Goal: Task Accomplishment & Management: Complete application form

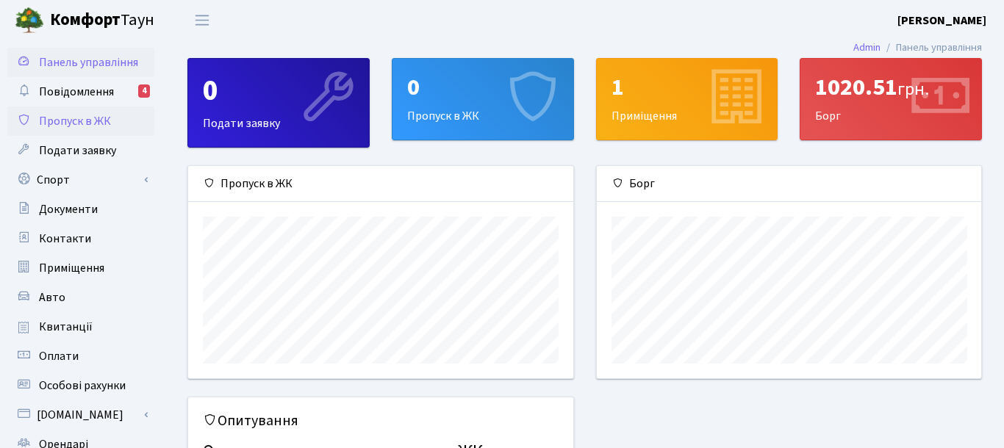
scroll to position [212, 385]
click at [74, 114] on span "Пропуск в ЖК" at bounding box center [75, 121] width 72 height 16
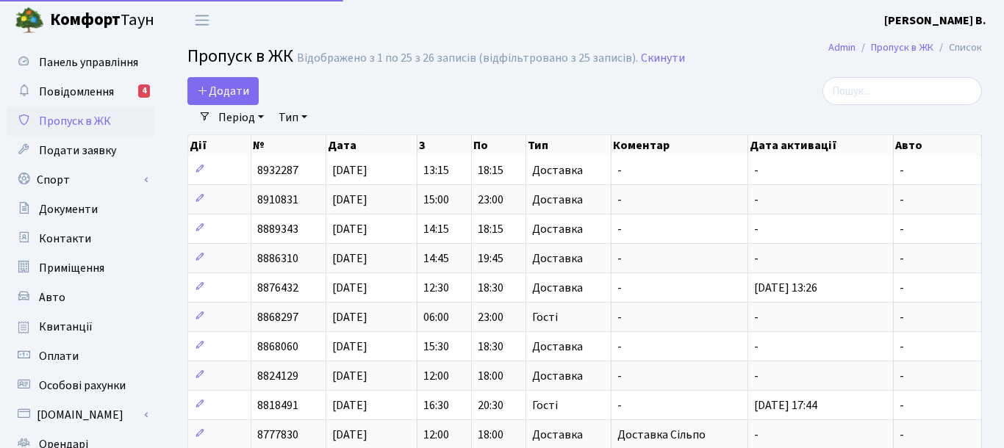
select select "25"
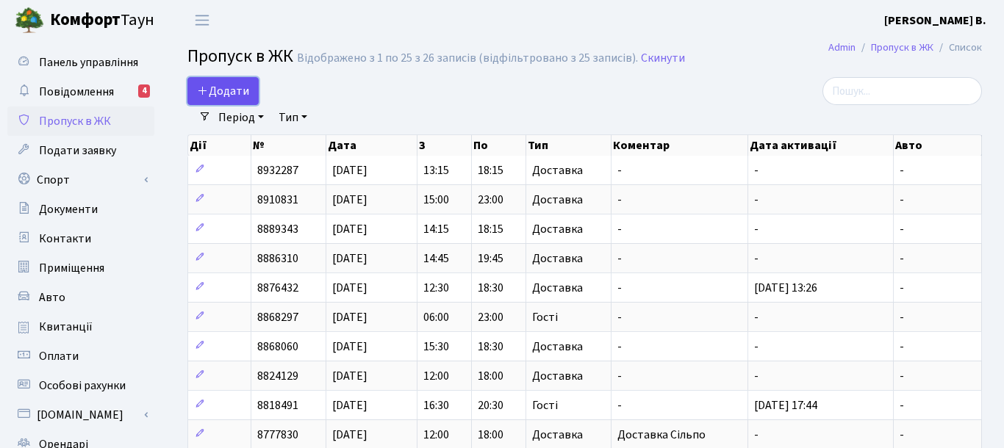
click at [220, 93] on span "Додати" at bounding box center [223, 91] width 52 height 16
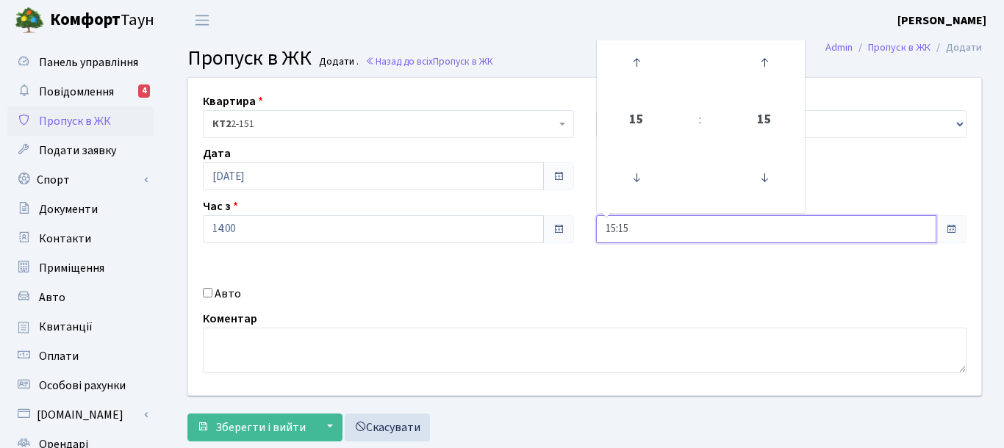
click at [705, 235] on input "15:15" at bounding box center [766, 229] width 341 height 28
click at [632, 65] on icon at bounding box center [636, 63] width 40 height 40
type input "18:15"
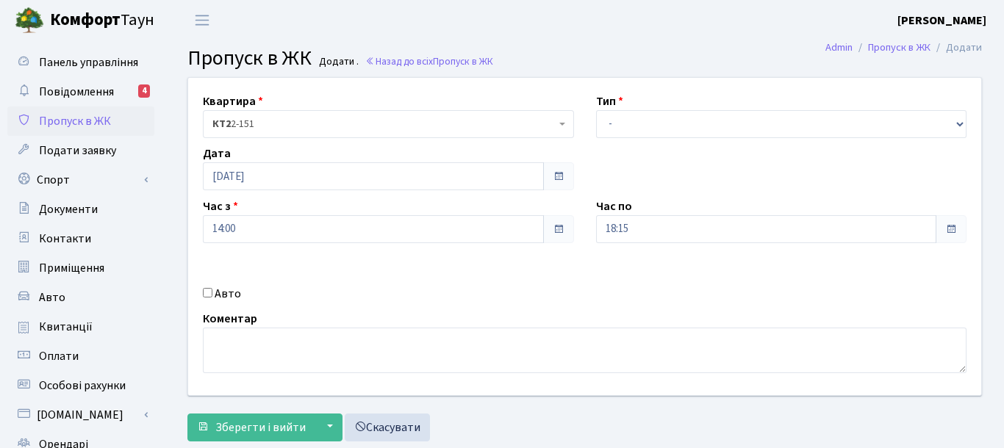
click at [559, 280] on div "Квартира <b>КТ2</b>&nbsp;&nbsp;&nbsp;2-151 КТ2 2-151 Тип - Доставка Таксі Гості…" at bounding box center [584, 236] width 815 height 317
click at [596, 110] on select "- Доставка Таксі Гості Сервіс" at bounding box center [781, 124] width 371 height 28
select select "1"
click option "Доставка" at bounding box center [0, 0] width 0 height 0
click at [558, 295] on div "Авто" at bounding box center [388, 294] width 393 height 18
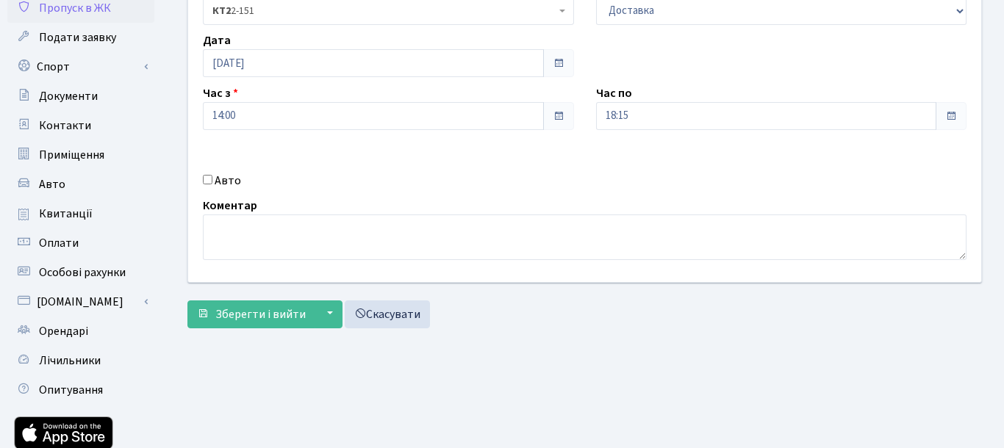
scroll to position [46, 0]
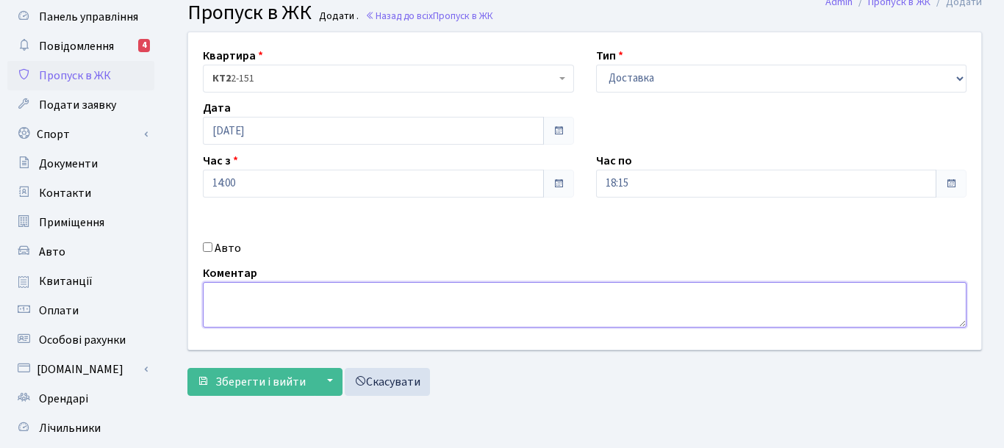
click at [270, 311] on textarea at bounding box center [584, 305] width 763 height 46
type textarea "Сільпо"
click at [203, 291] on textarea "Сільпо" at bounding box center [584, 305] width 763 height 46
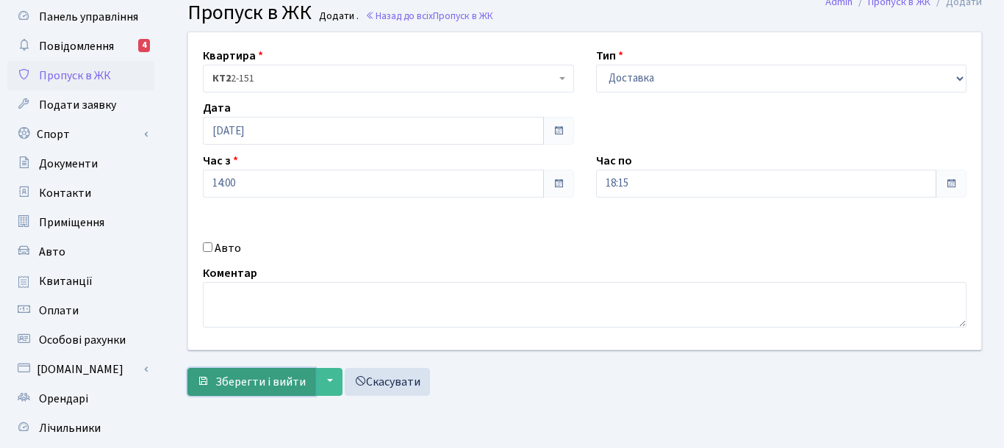
click at [279, 386] on span "Зберегти і вийти" at bounding box center [260, 382] width 90 height 16
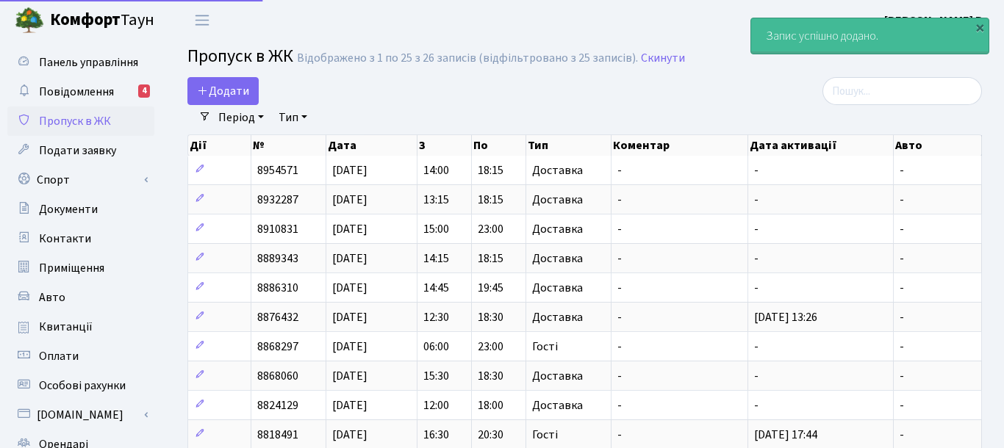
select select "25"
